Goal: Transaction & Acquisition: Purchase product/service

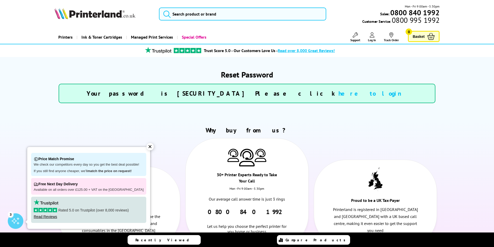
click at [338, 92] on link "here to login" at bounding box center [372, 93] width 69 height 8
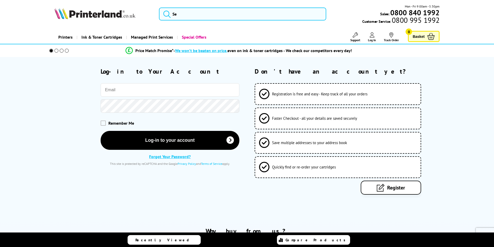
click at [200, 95] on input "email" at bounding box center [170, 89] width 139 height 13
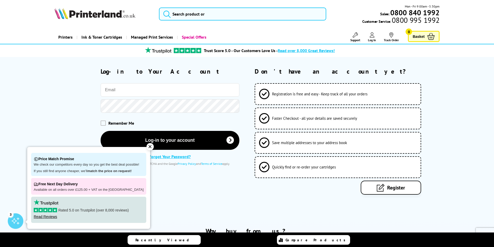
type input "[EMAIL_ADDRESS][DOMAIN_NAME]"
click at [101, 131] on button "Log-in to your account" at bounding box center [170, 140] width 139 height 19
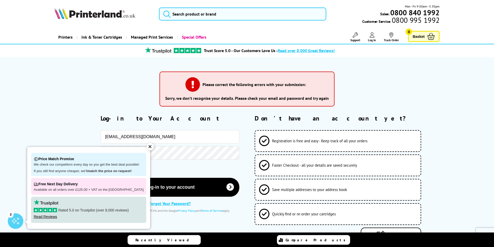
click at [147, 146] on div "✕" at bounding box center [149, 146] width 7 height 7
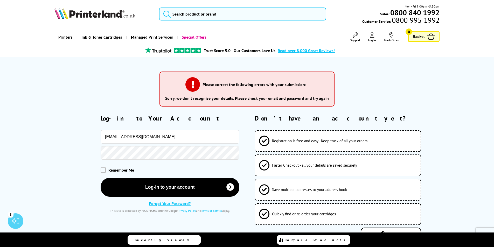
click at [121, 168] on span "Remember Me" at bounding box center [121, 169] width 26 height 5
click at [124, 172] on span "Remember Me" at bounding box center [121, 169] width 26 height 5
click at [105, 172] on span at bounding box center [103, 169] width 5 height 5
click at [102, 168] on input "checkbox" at bounding box center [102, 168] width 0 height 0
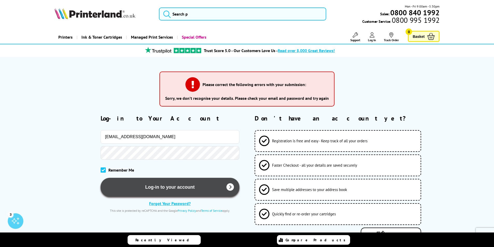
click at [135, 184] on button "Log-in to your account" at bounding box center [170, 187] width 139 height 19
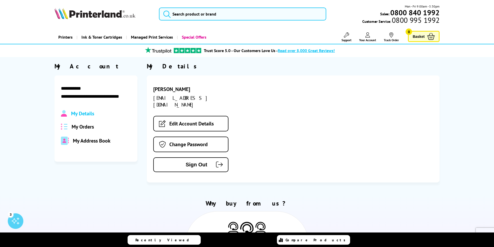
click at [82, 128] on span "My Orders" at bounding box center [83, 126] width 22 height 7
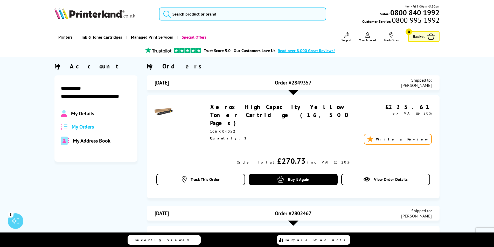
click at [312, 106] on link "Xerox High Capacity Yellow Toner Cartridge (16,500 Pages)" at bounding box center [281, 115] width 142 height 24
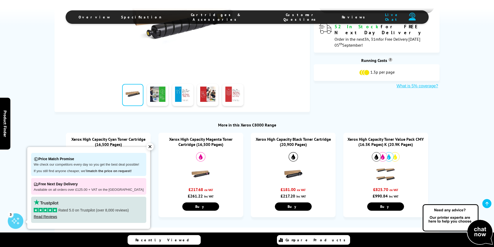
scroll to position [181, 0]
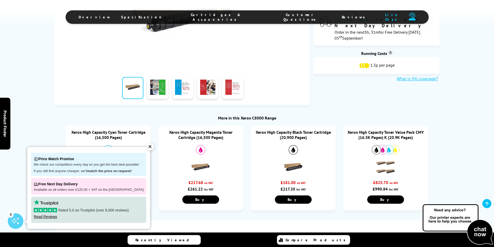
click at [369, 147] on div at bounding box center [385, 150] width 77 height 10
click at [146, 146] on div "✕" at bounding box center [149, 146] width 7 height 7
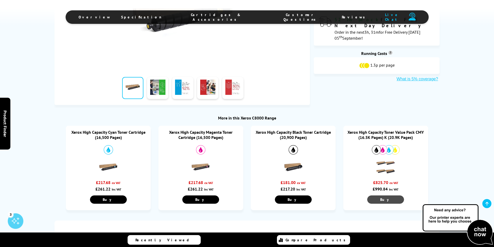
click at [385, 196] on link "Buy" at bounding box center [385, 199] width 37 height 8
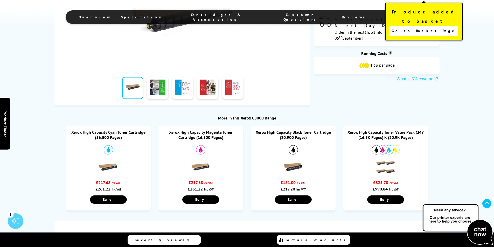
click at [398, 26] on link "Go to Basket Page" at bounding box center [423, 31] width 68 height 10
